Goal: Share content

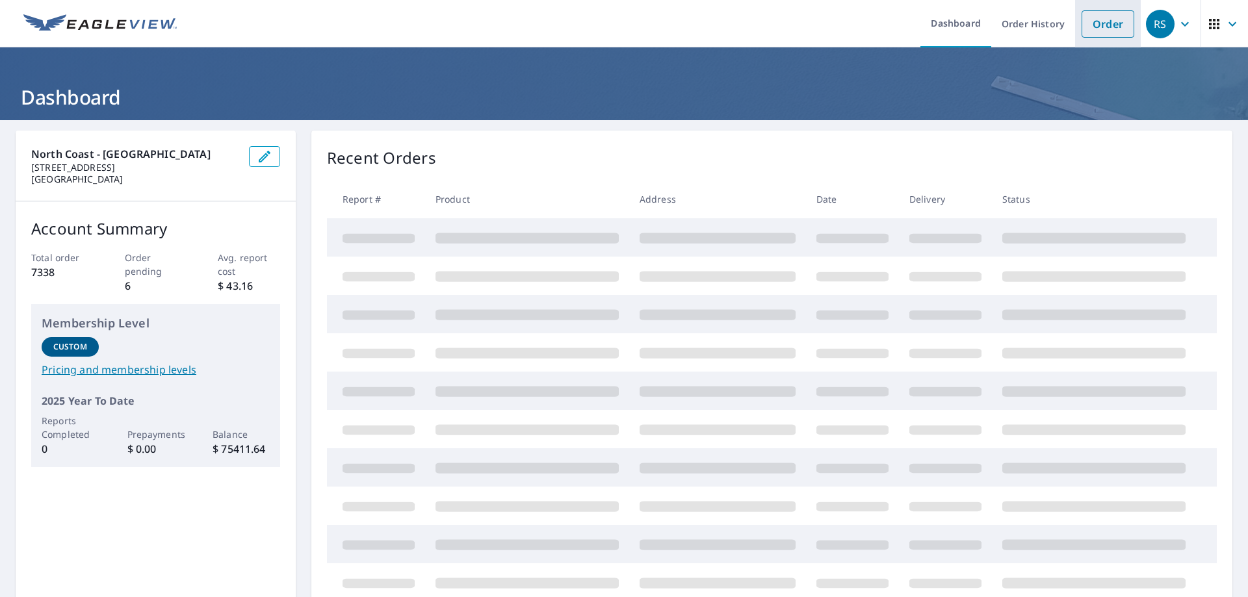
click at [1100, 31] on link "Order" at bounding box center [1108, 23] width 53 height 27
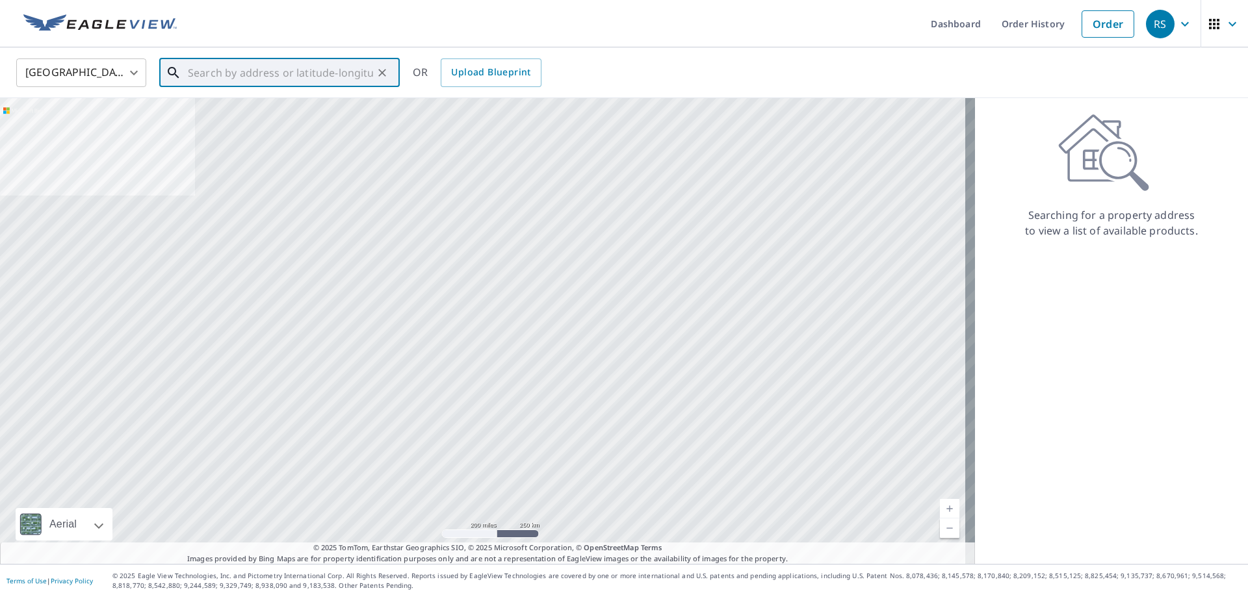
click at [189, 76] on input "text" at bounding box center [280, 73] width 185 height 36
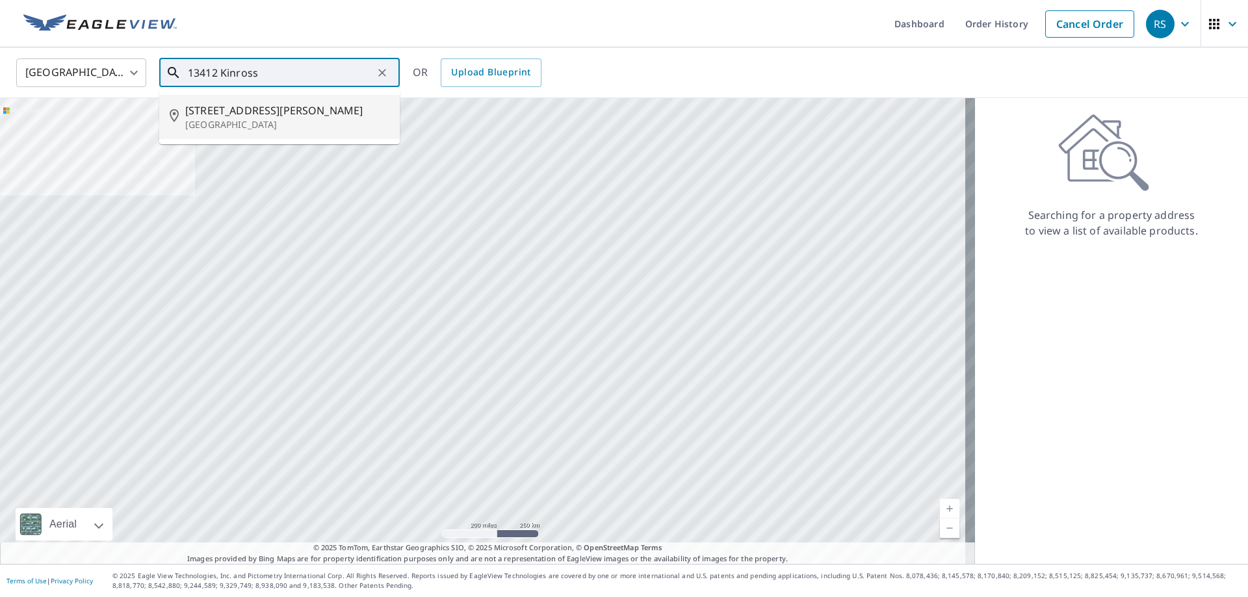
click at [220, 122] on p "[GEOGRAPHIC_DATA]" at bounding box center [287, 124] width 204 height 13
type input "[STREET_ADDRESS]"
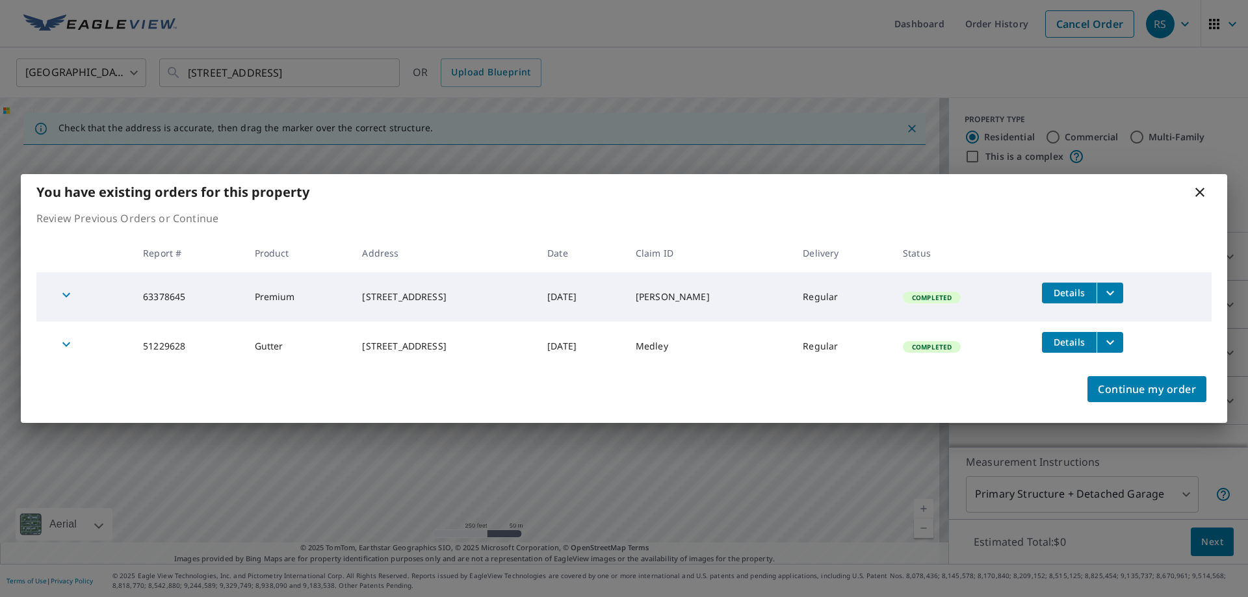
click at [1070, 293] on span "Details" at bounding box center [1069, 293] width 39 height 12
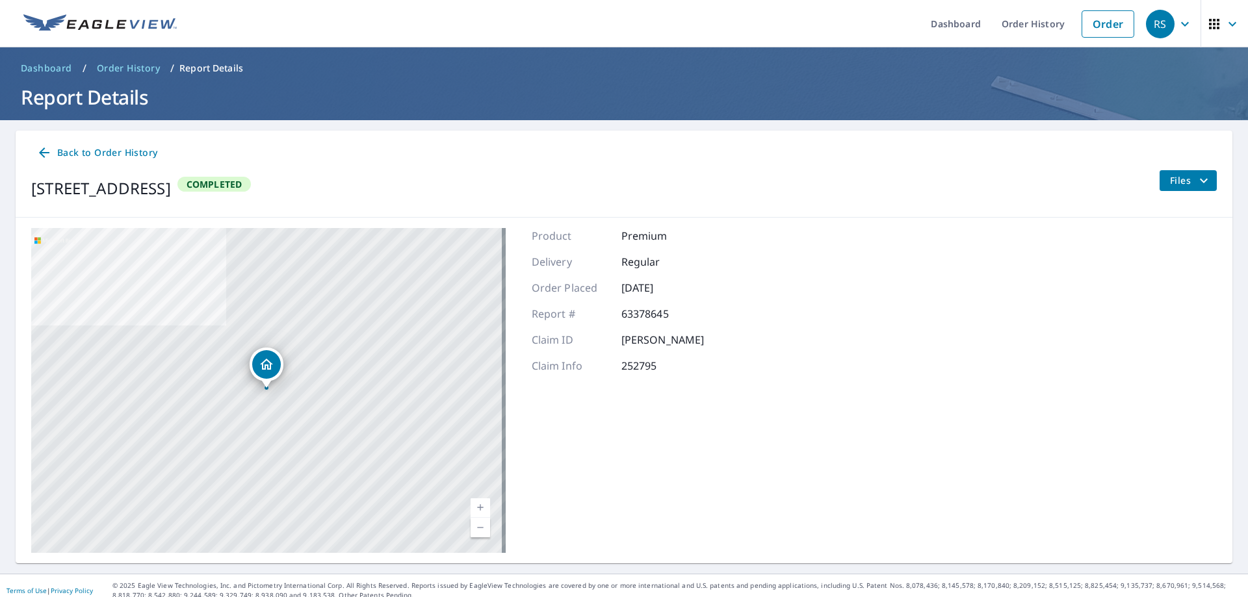
click at [1170, 175] on span "Files" at bounding box center [1191, 181] width 42 height 16
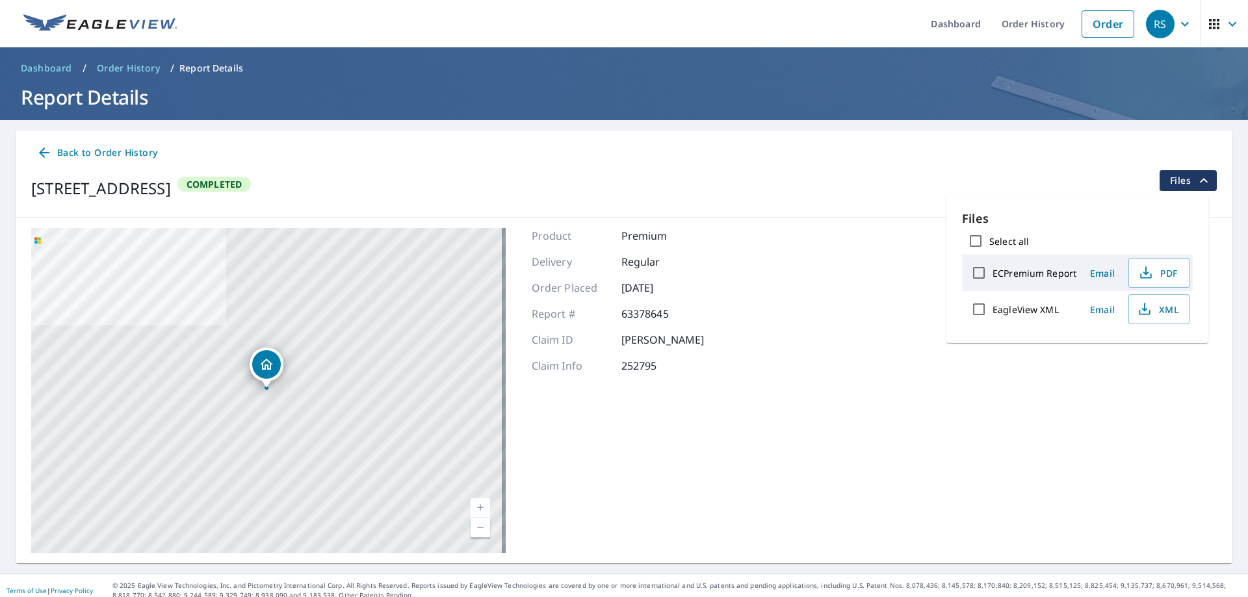
click at [1100, 274] on span "Email" at bounding box center [1102, 273] width 31 height 12
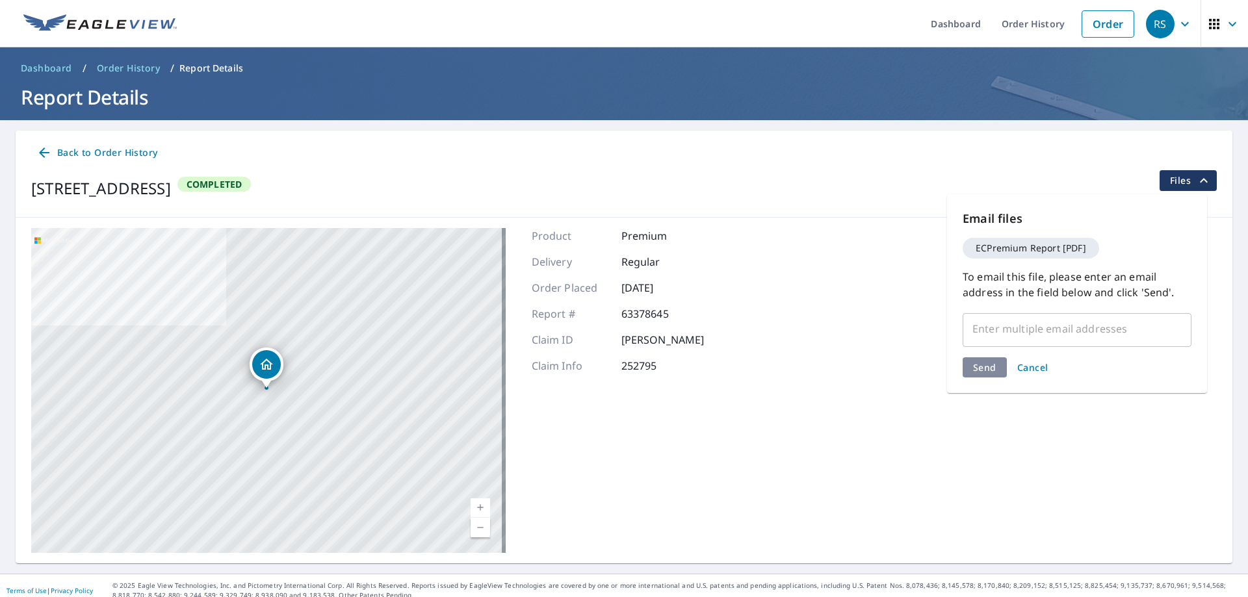
click at [1002, 335] on input "text" at bounding box center [1068, 329] width 198 height 25
type input "J"
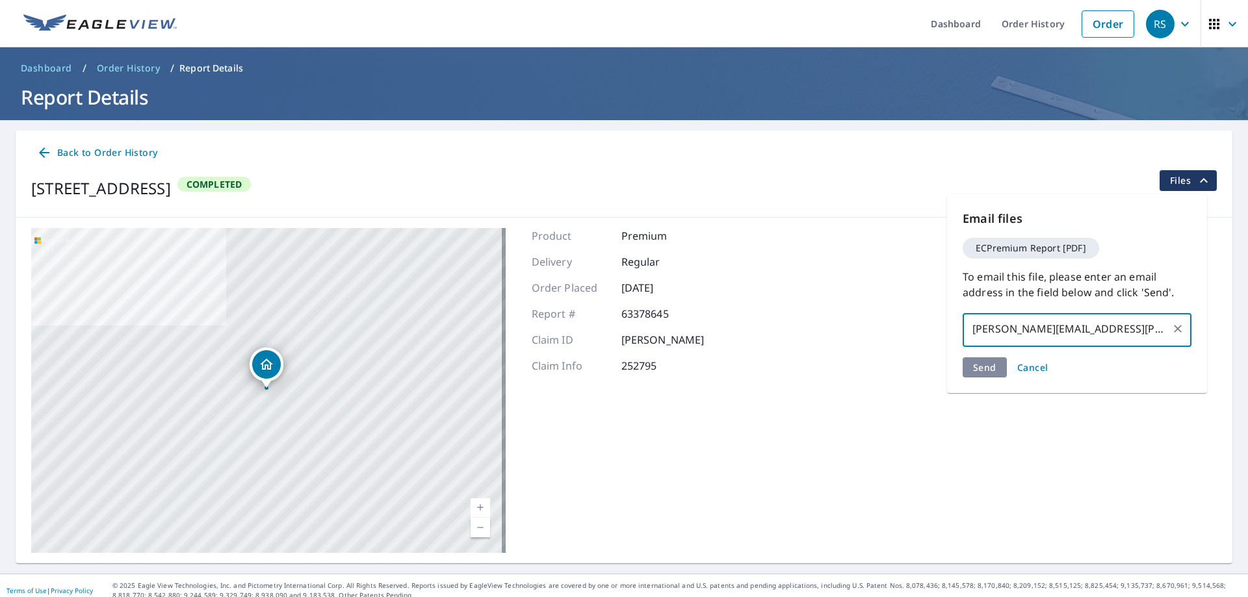
type input "[PERSON_NAME][EMAIL_ADDRESS][PERSON_NAME][DOMAIN_NAME]"
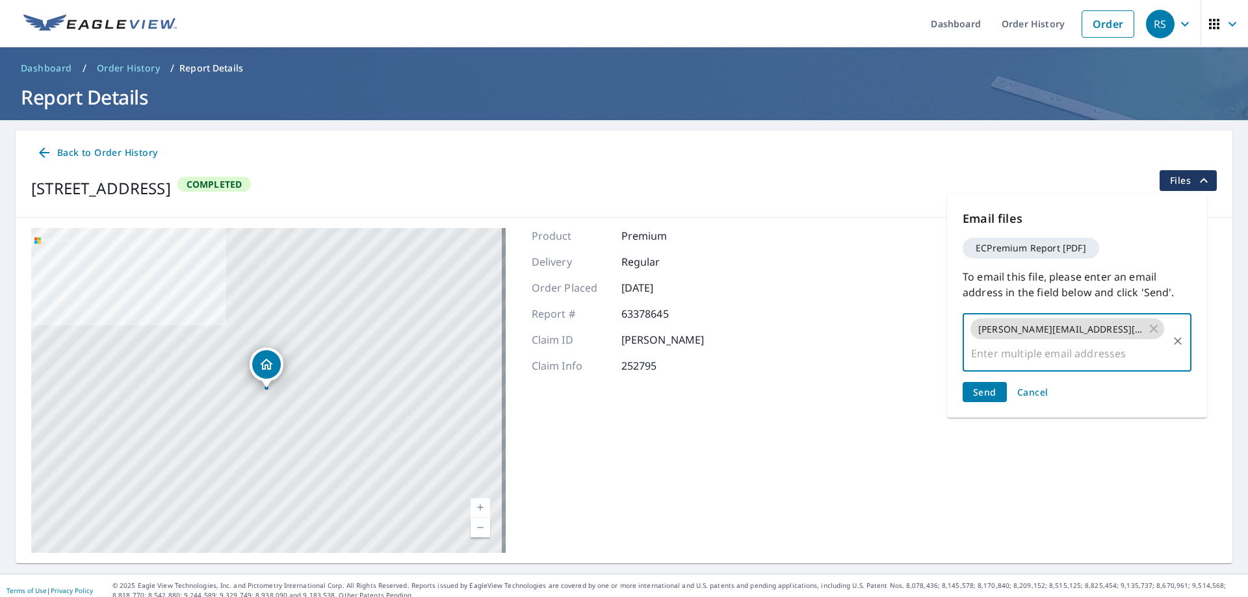
click at [987, 386] on span "Send" at bounding box center [984, 392] width 23 height 12
